Goal: Transaction & Acquisition: Purchase product/service

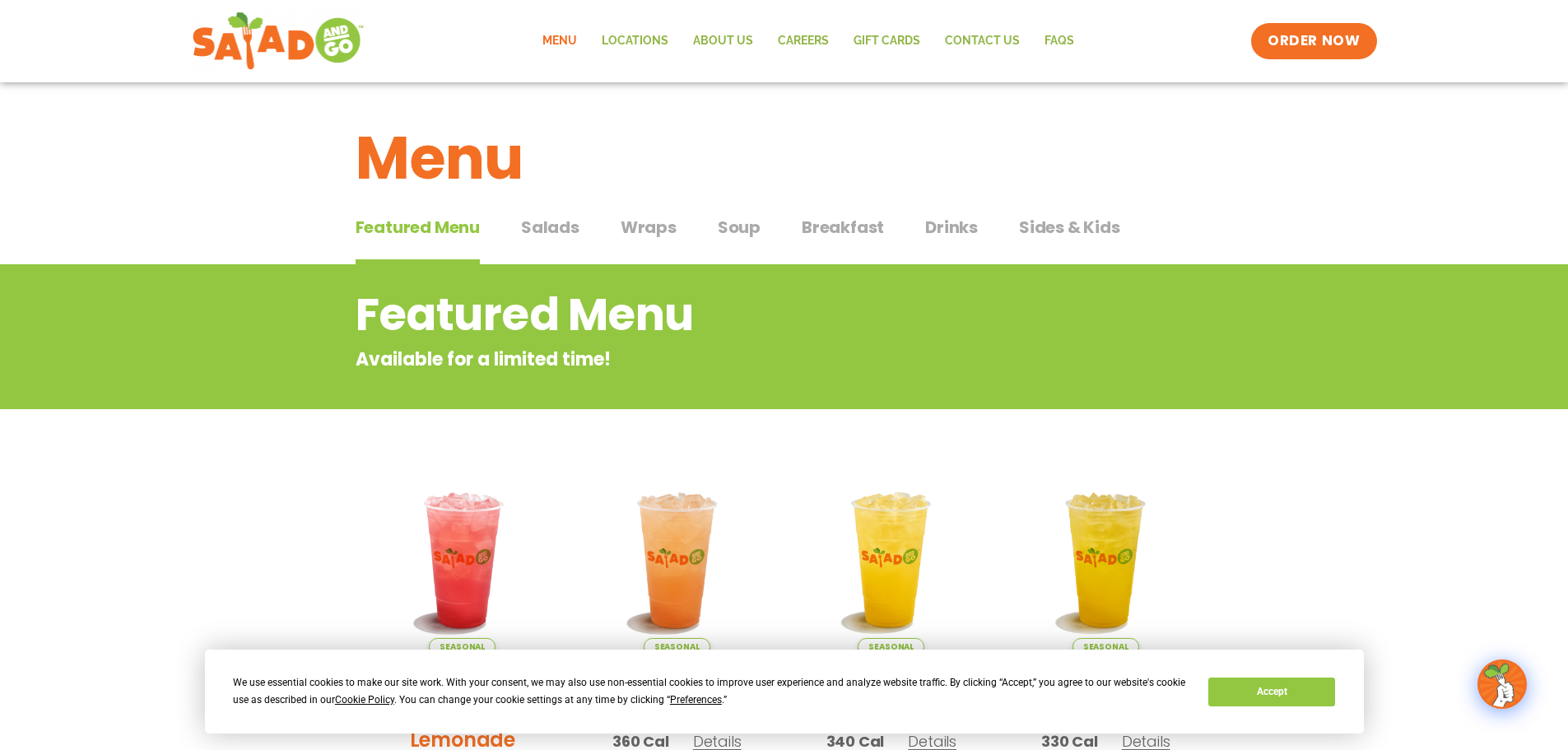
click at [557, 229] on span "Salads" at bounding box center [550, 228] width 59 height 25
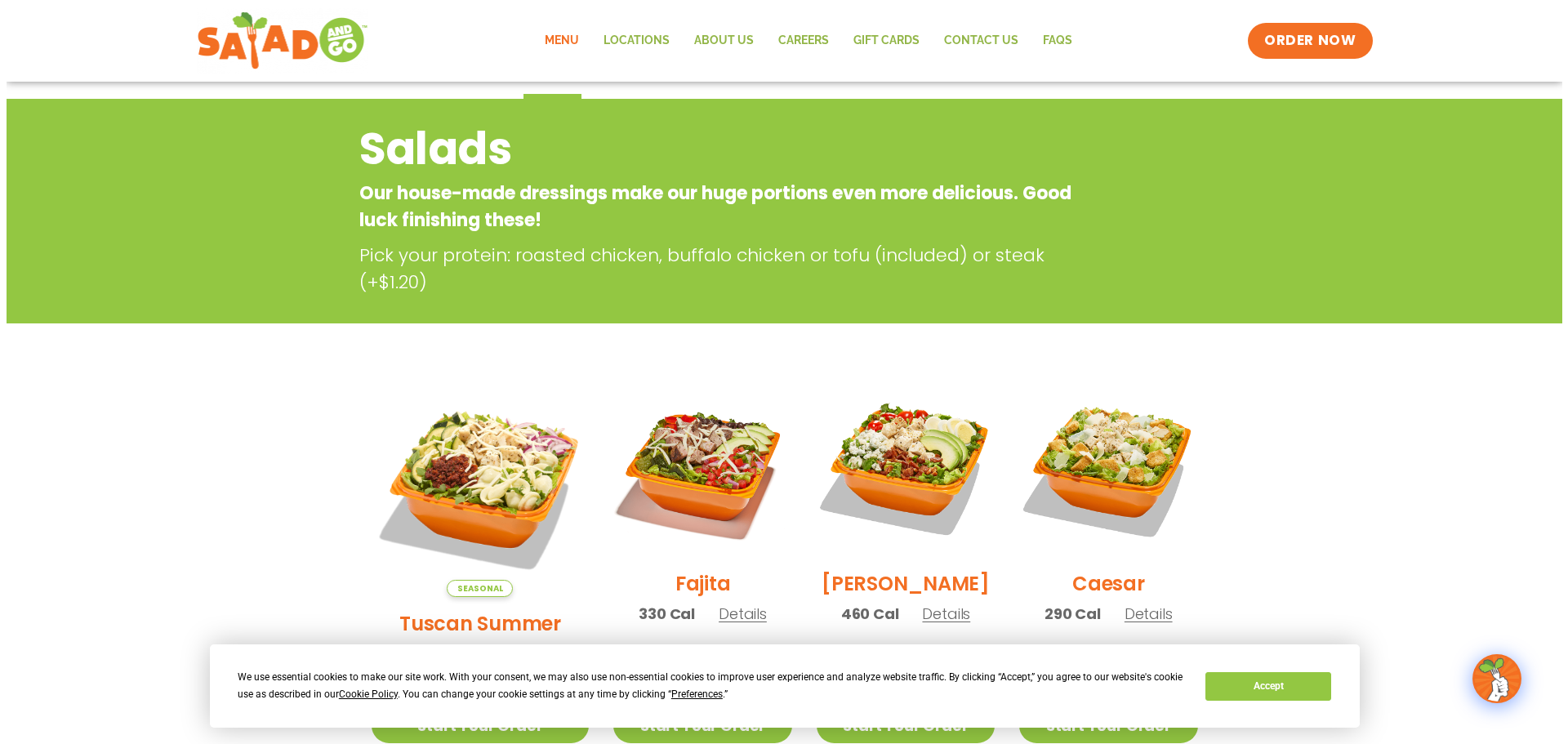
scroll to position [245, 0]
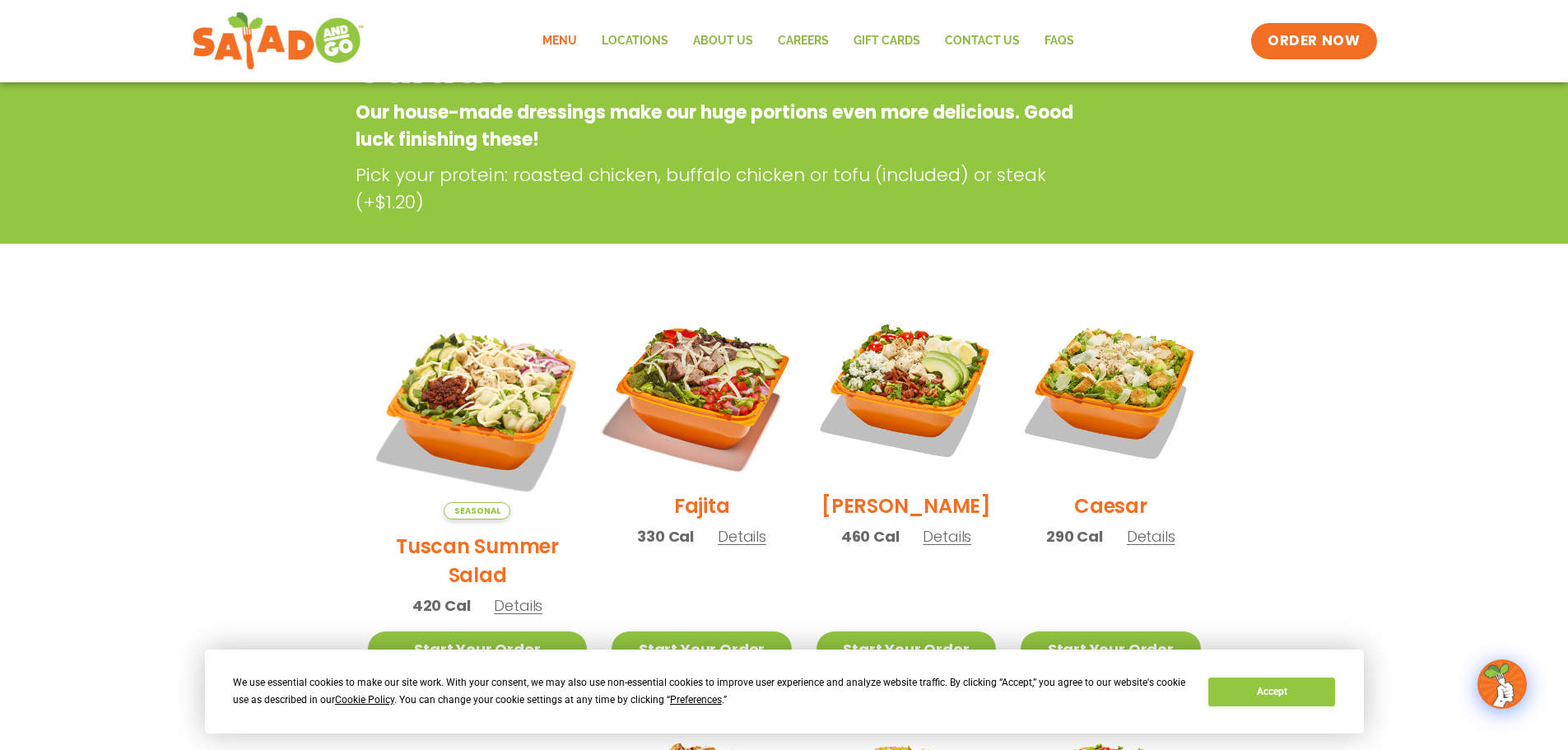
click at [680, 377] on img at bounding box center [701, 389] width 210 height 210
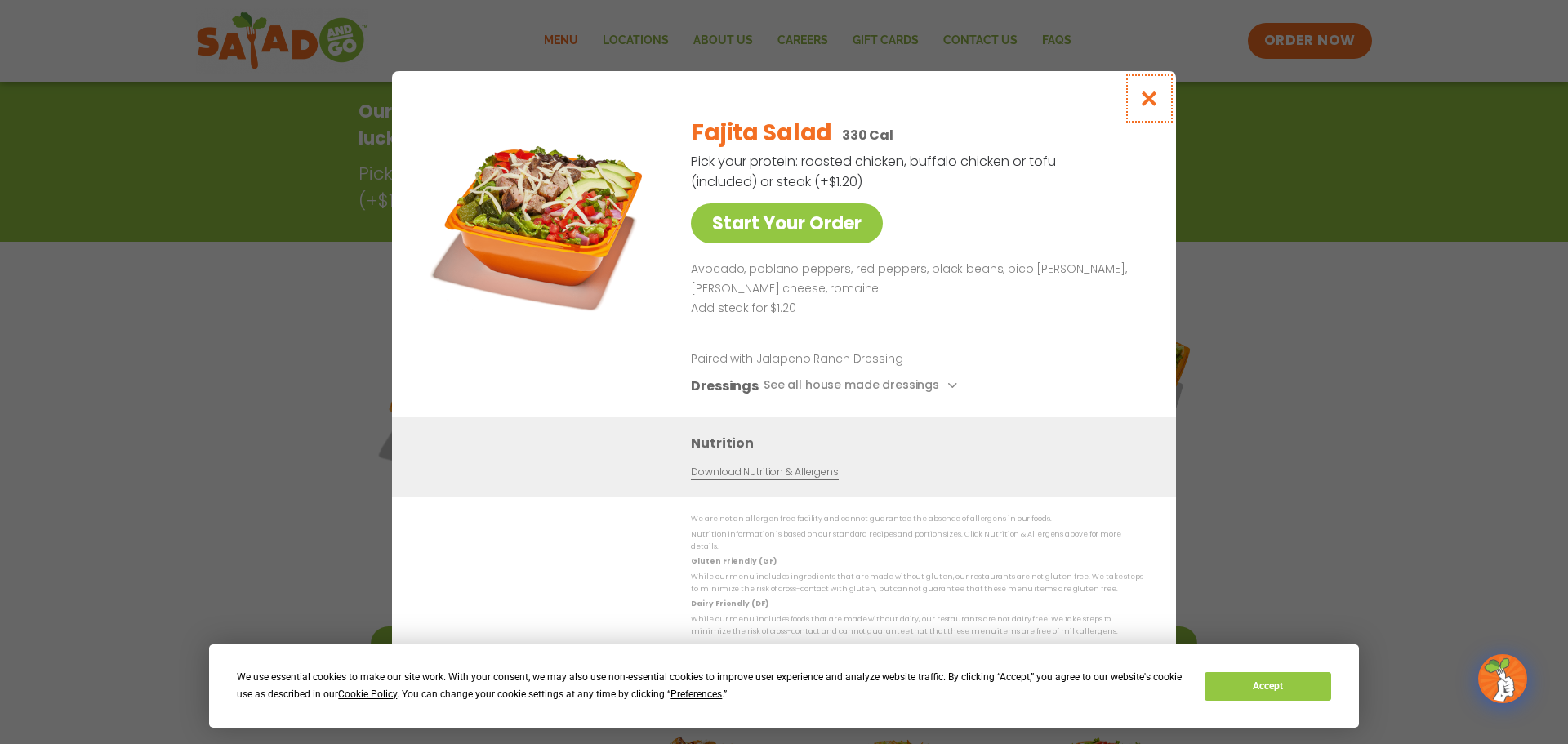
click at [1149, 105] on icon "Close modal" at bounding box center [1149, 98] width 20 height 17
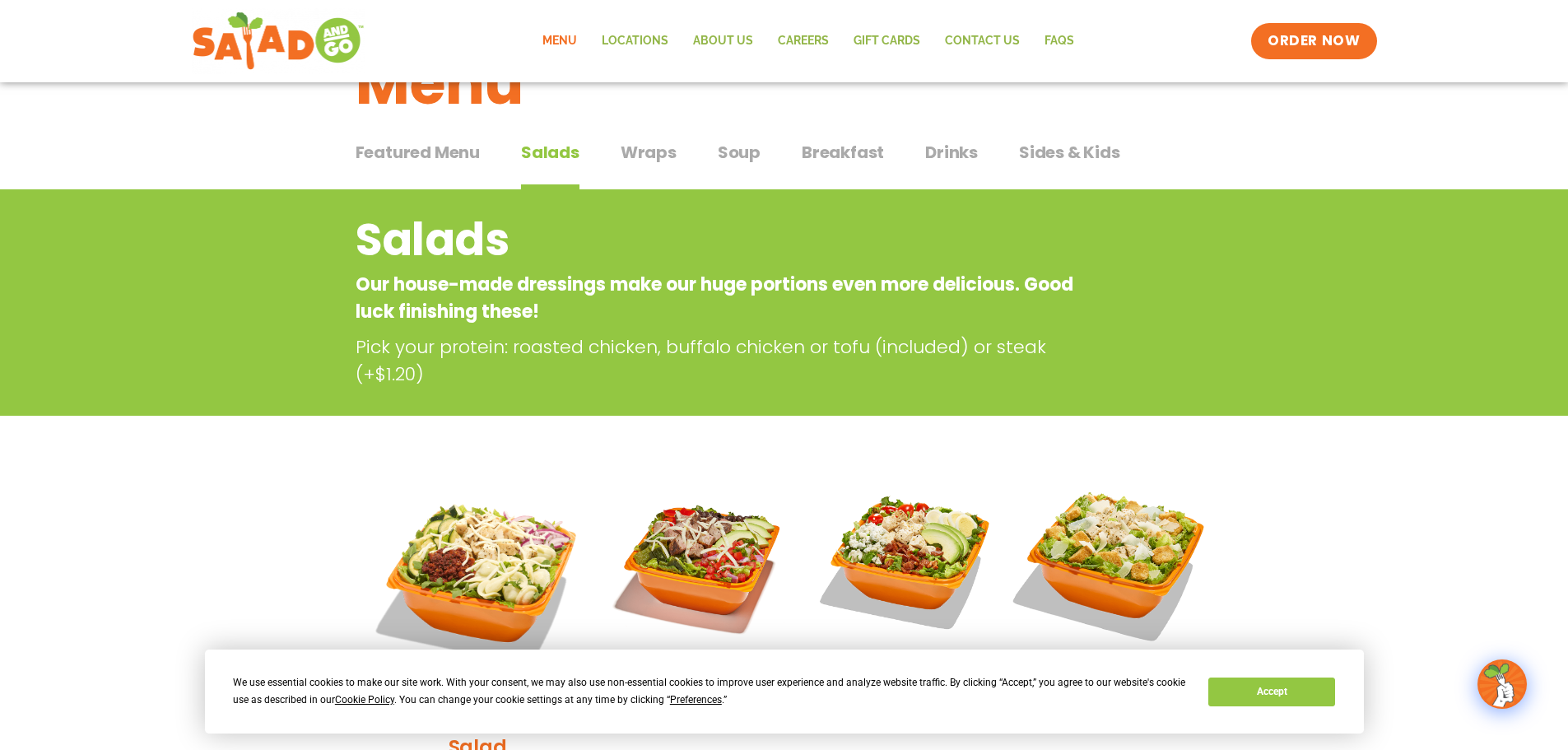
scroll to position [17, 0]
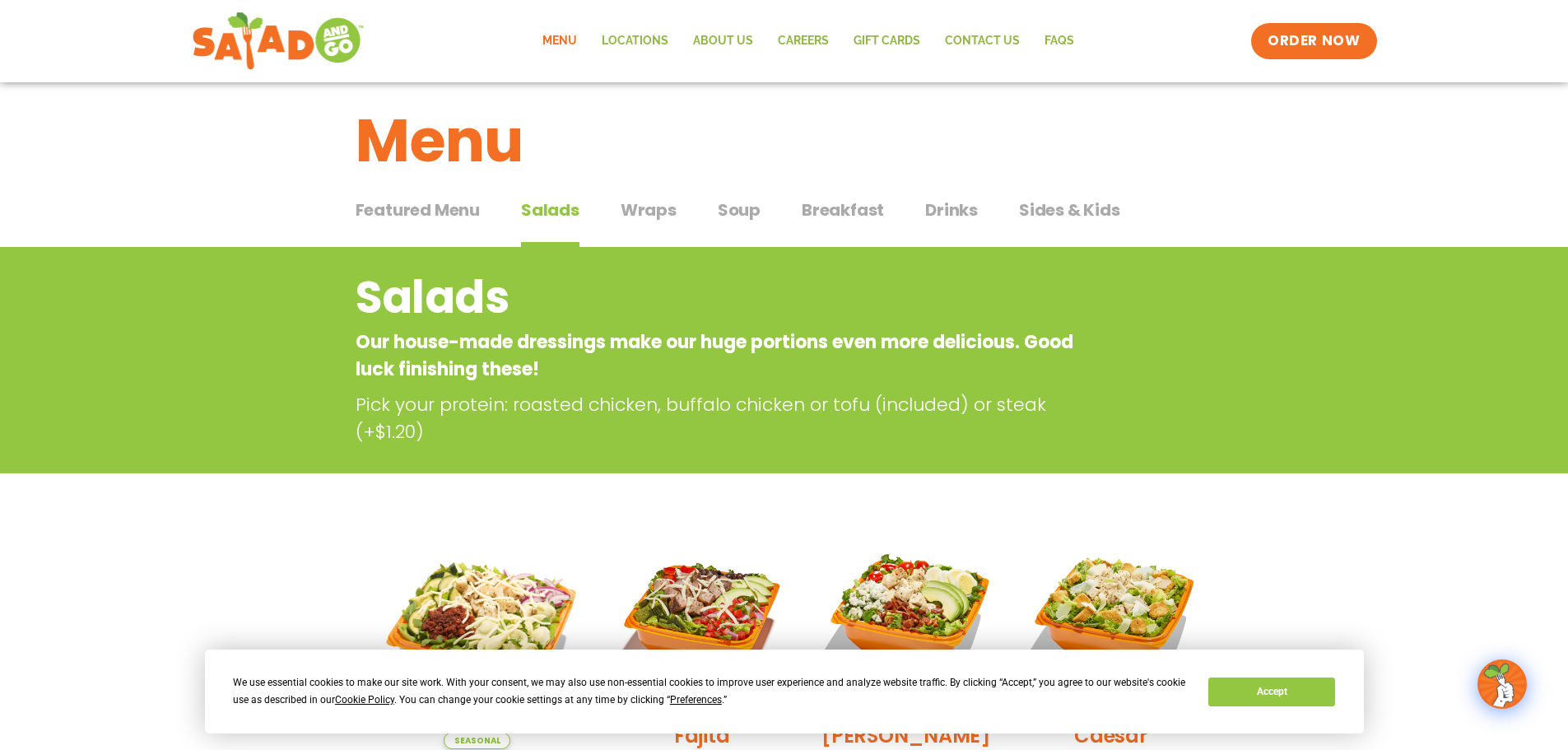
click at [656, 216] on span "Wraps" at bounding box center [648, 210] width 56 height 25
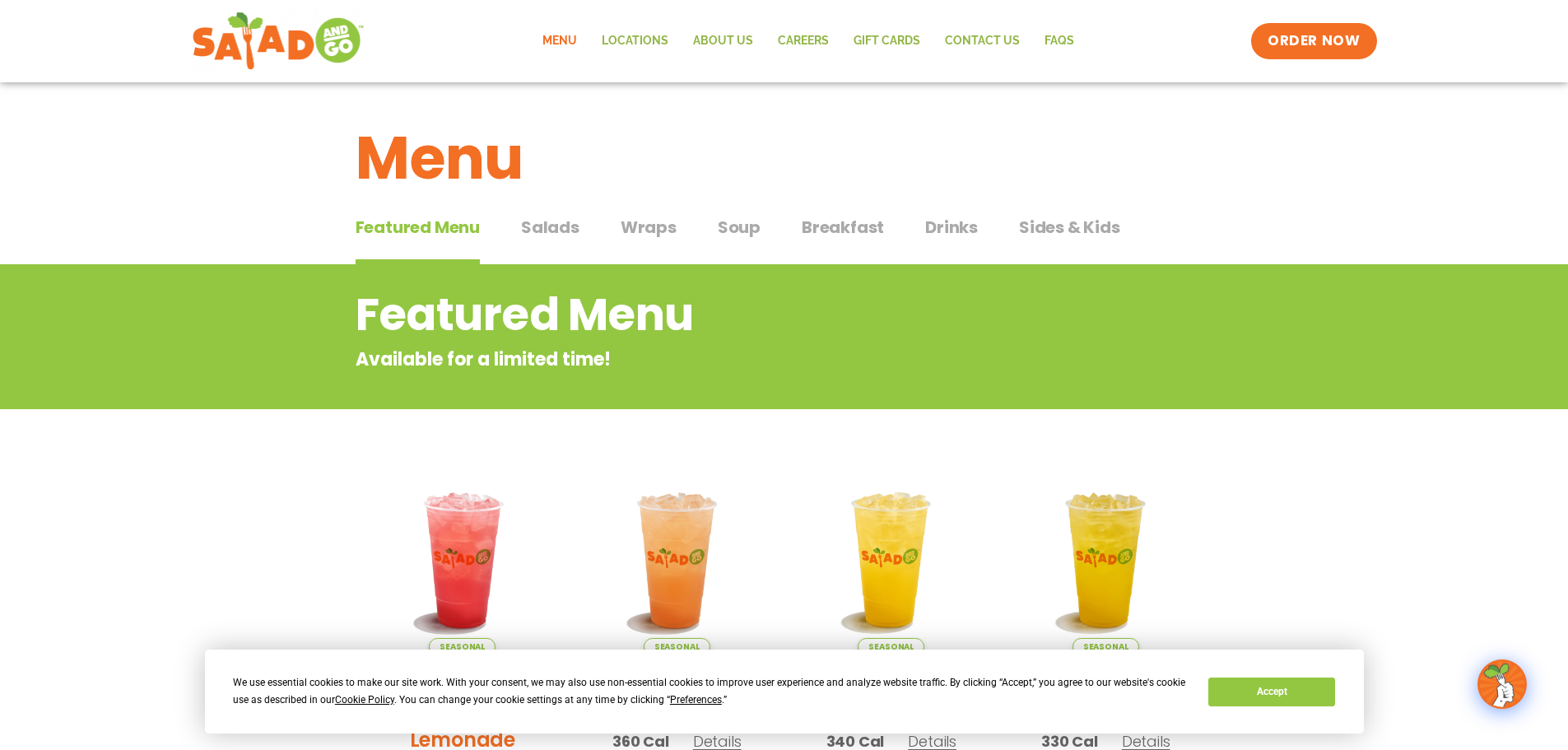
click at [557, 221] on span "Salads" at bounding box center [550, 228] width 59 height 25
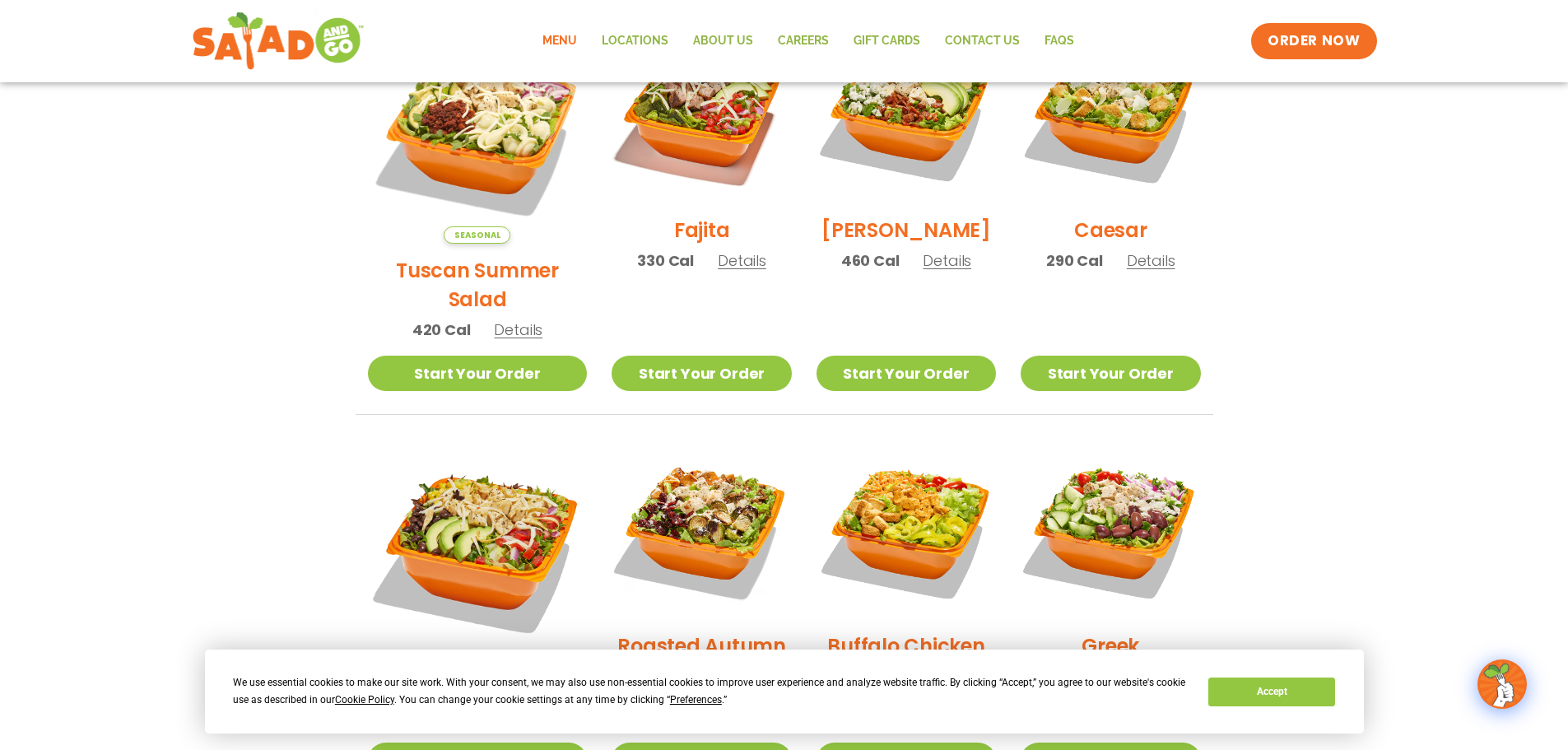
scroll to position [494, 0]
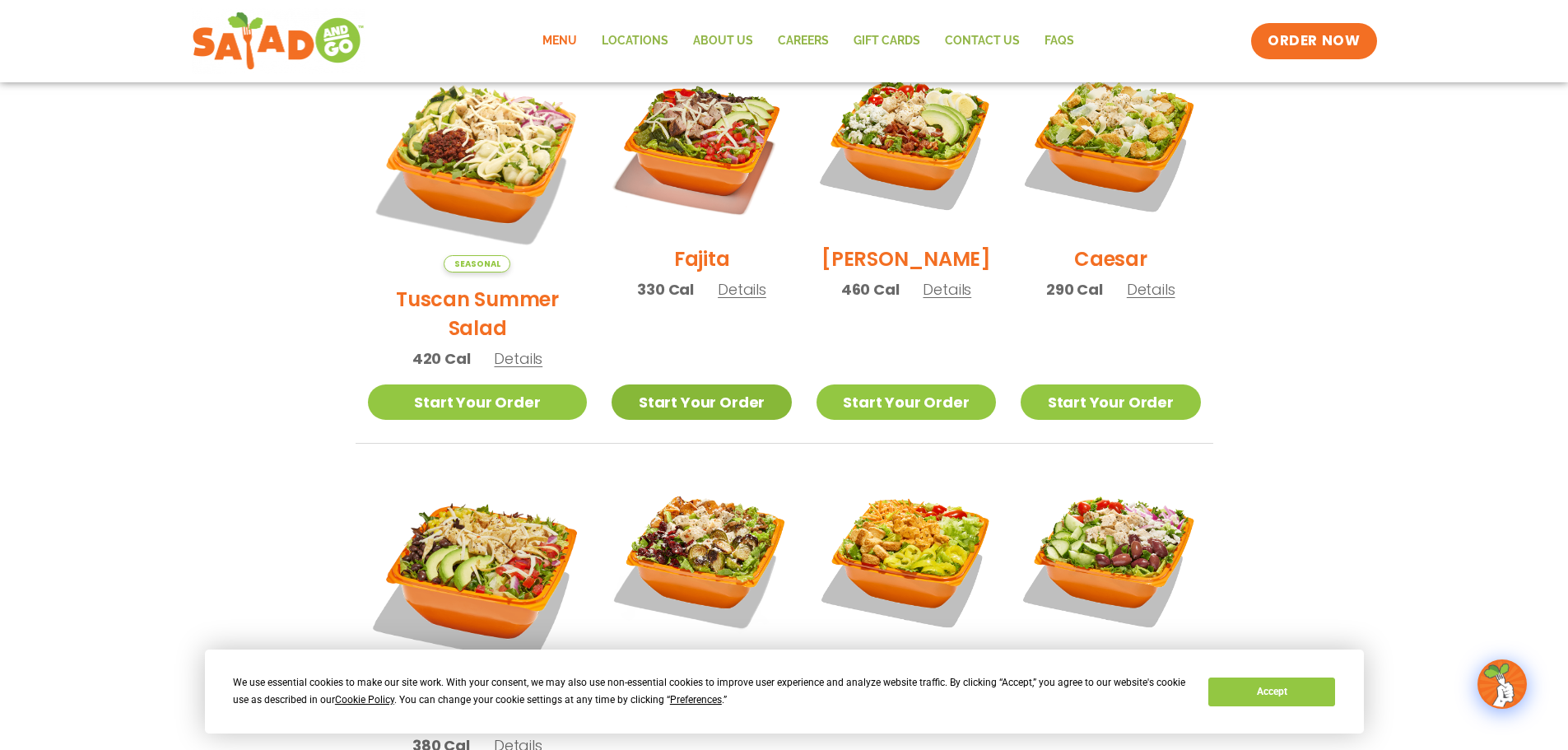
click at [685, 384] on link "Start Your Order" at bounding box center [701, 401] width 180 height 36
